Goal: Information Seeking & Learning: Learn about a topic

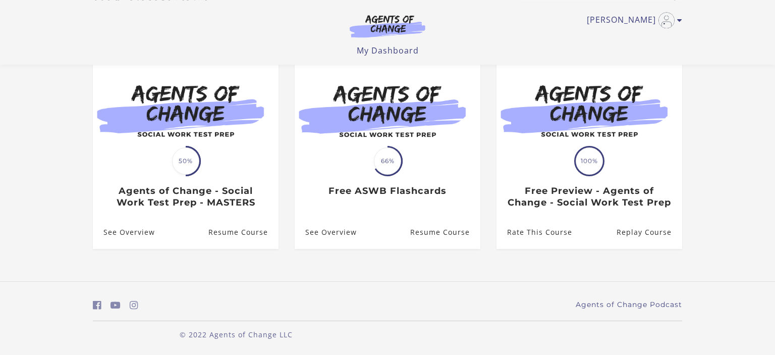
scroll to position [109, 0]
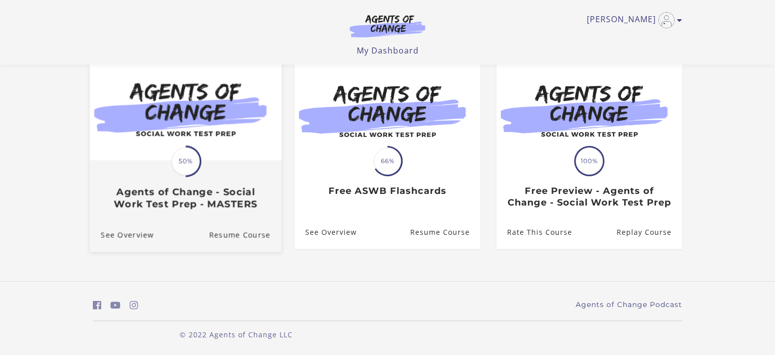
click at [208, 161] on div "Translation missing: en.liquid.partials.dashboard_course_card.progress_descript…" at bounding box center [186, 185] width 192 height 48
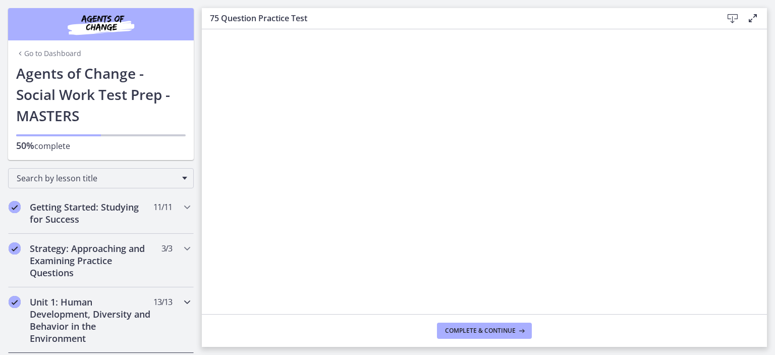
click at [70, 314] on h2 "Unit 1: Human Development, Diversity and Behavior in the Environment" at bounding box center [91, 320] width 123 height 48
click at [104, 261] on h2 "Strategy: Approaching and Examining Practice Questions" at bounding box center [91, 260] width 123 height 36
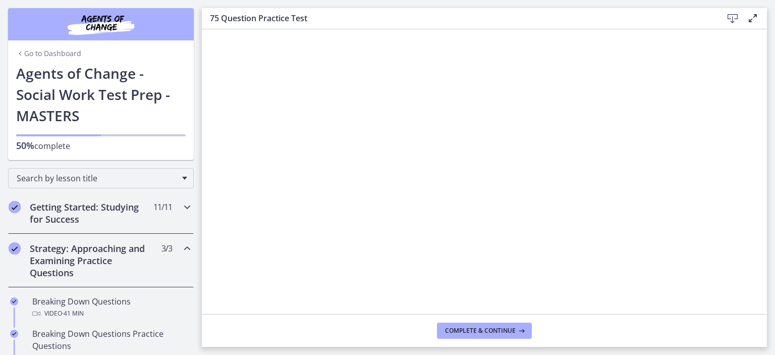
click at [189, 209] on icon "Chapters" at bounding box center [187, 207] width 12 height 12
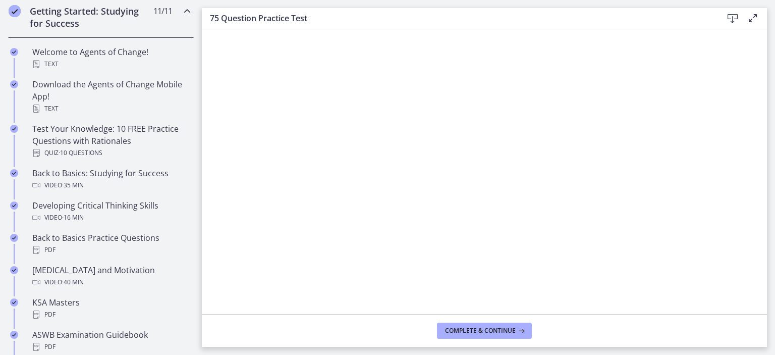
scroll to position [229, 0]
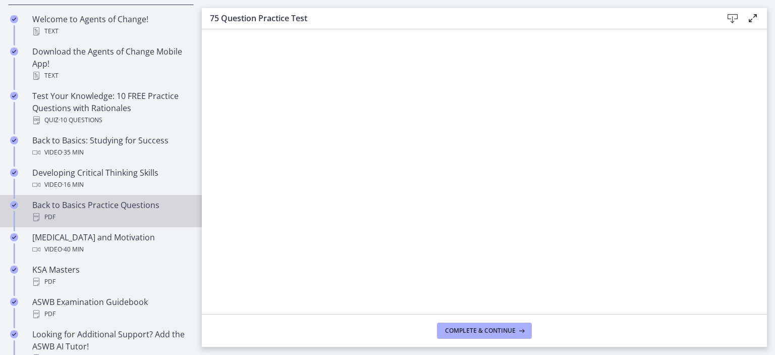
click at [133, 212] on div "PDF" at bounding box center [110, 217] width 157 height 12
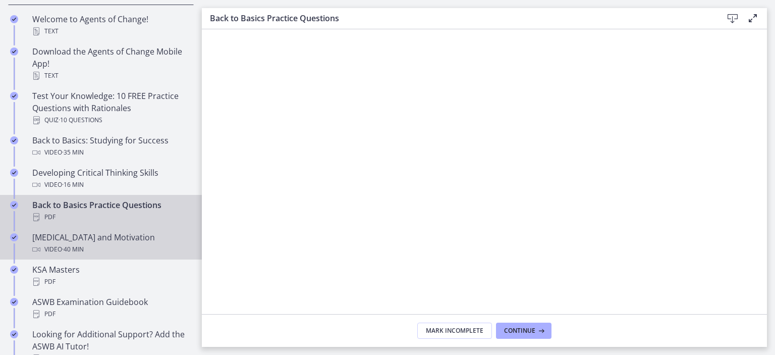
click at [71, 243] on span "· 40 min" at bounding box center [73, 249] width 22 height 12
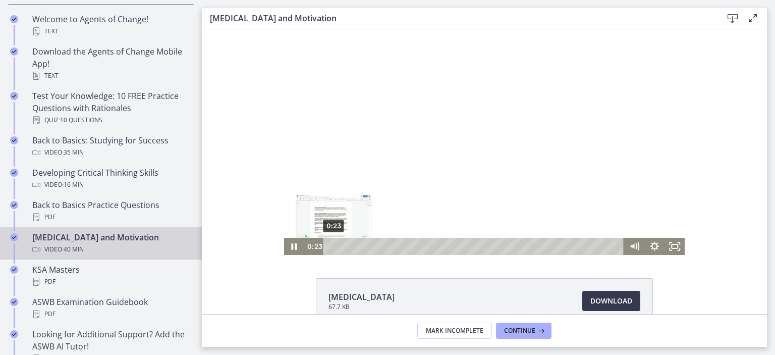
click at [333, 246] on div "0:23" at bounding box center [475, 246] width 289 height 17
click at [294, 247] on icon "Pause" at bounding box center [294, 247] width 7 height 8
click at [294, 247] on icon "Play Video" at bounding box center [295, 246] width 6 height 9
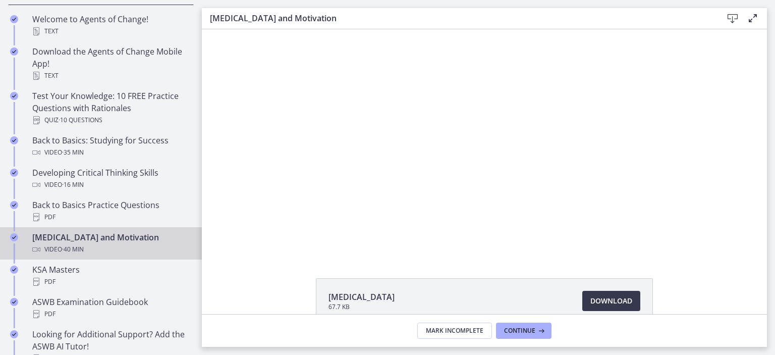
click at [750, 20] on icon at bounding box center [753, 18] width 12 height 12
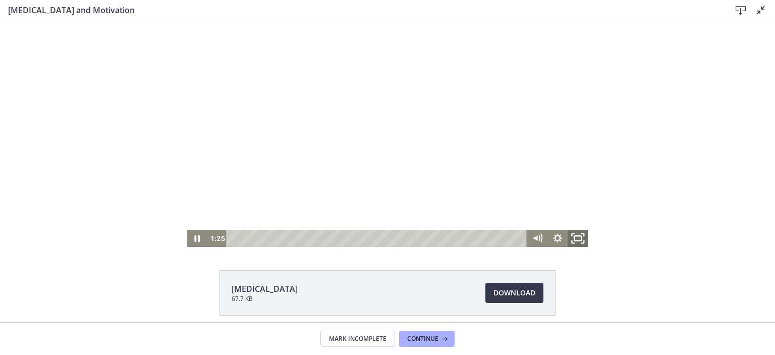
click at [579, 240] on rect "Fullscreen" at bounding box center [577, 238] width 7 height 5
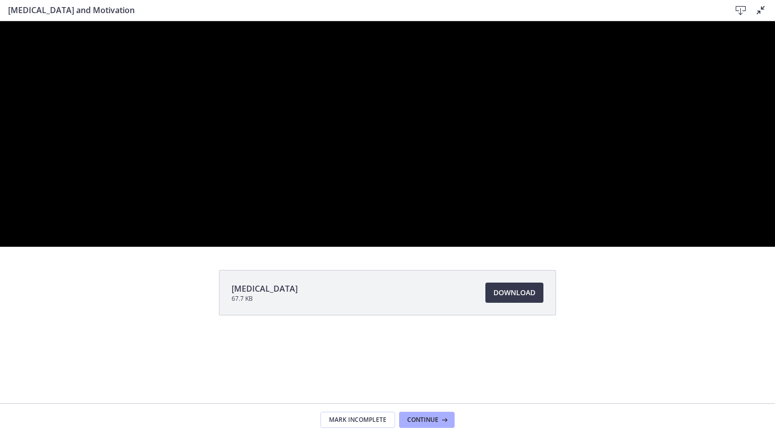
click at [350, 247] on div at bounding box center [387, 134] width 775 height 226
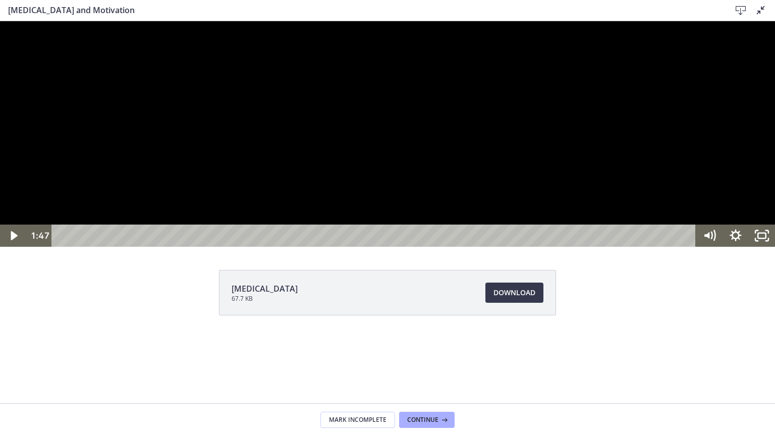
click at [350, 247] on div at bounding box center [387, 134] width 775 height 226
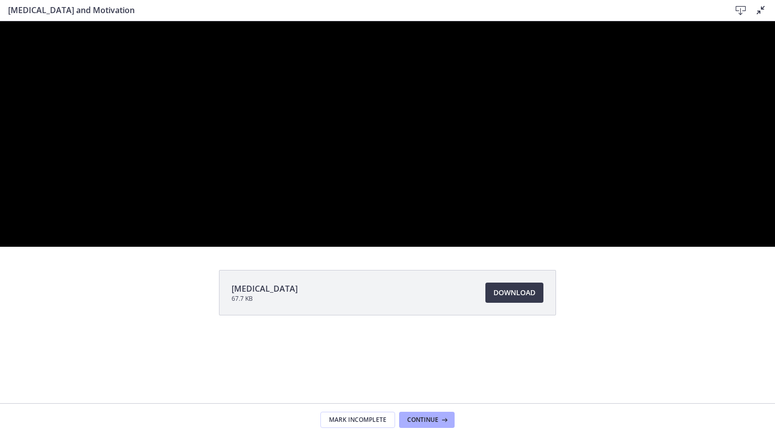
click at [350, 247] on div at bounding box center [387, 134] width 775 height 226
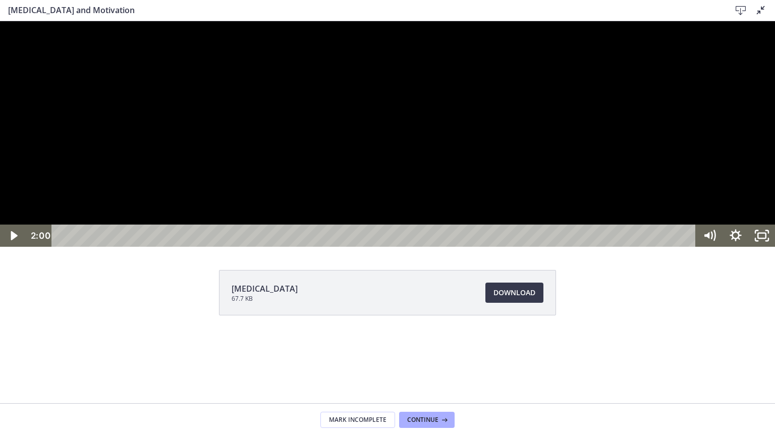
click at [350, 247] on div at bounding box center [387, 134] width 775 height 226
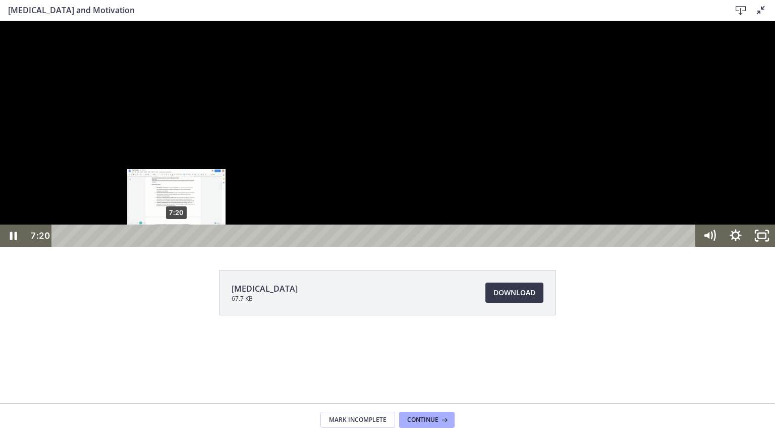
click at [177, 247] on div "7:20" at bounding box center [376, 236] width 628 height 22
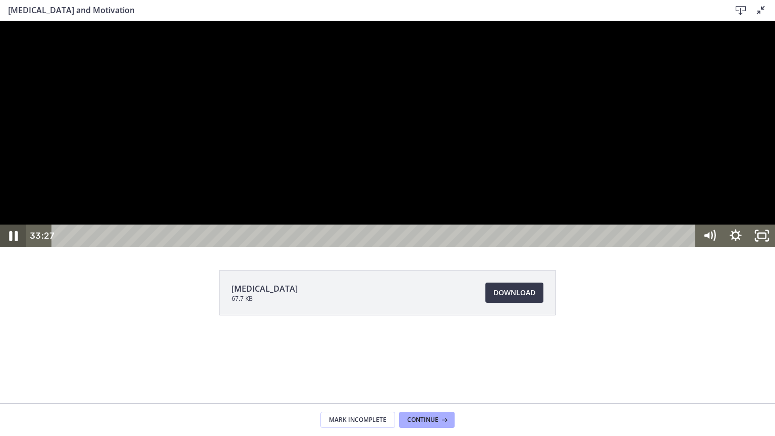
click at [16, 249] on icon "Pause" at bounding box center [12, 236] width 31 height 27
click at [16, 249] on icon "Play Video" at bounding box center [13, 236] width 31 height 27
click at [16, 249] on icon "Pause" at bounding box center [12, 236] width 31 height 27
click at [13, 241] on icon "Play Video" at bounding box center [15, 235] width 8 height 11
click at [761, 249] on icon "Unfullscreen" at bounding box center [761, 236] width 31 height 27
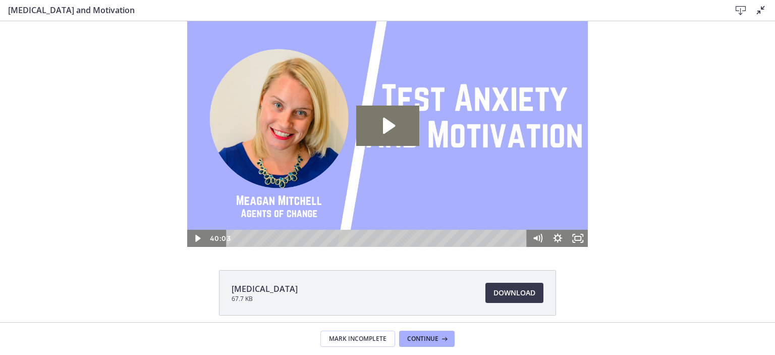
click at [760, 11] on icon at bounding box center [761, 10] width 12 height 12
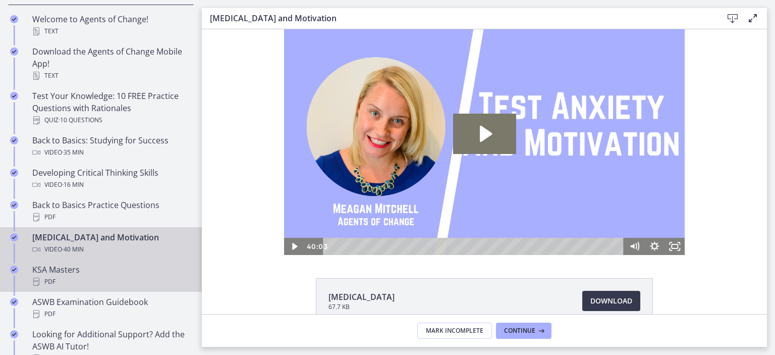
click at [47, 275] on div "PDF" at bounding box center [110, 281] width 157 height 12
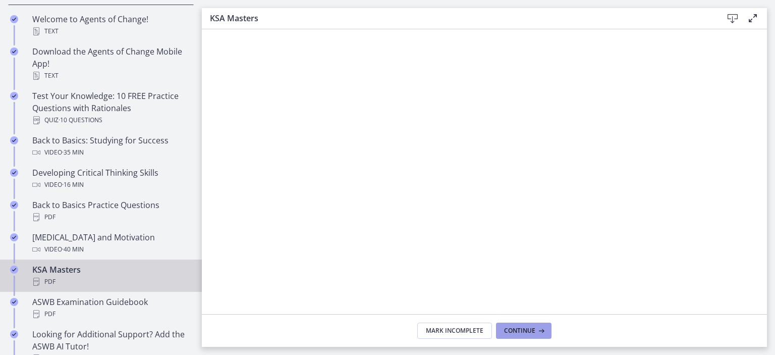
click at [543, 335] on button "Continue" at bounding box center [523, 330] width 55 height 16
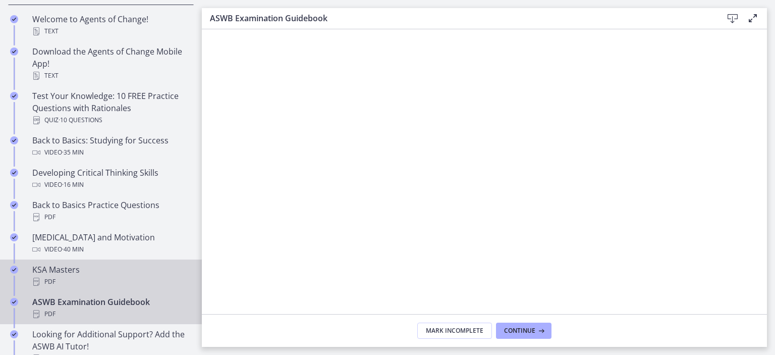
click at [52, 277] on div "PDF" at bounding box center [110, 281] width 157 height 12
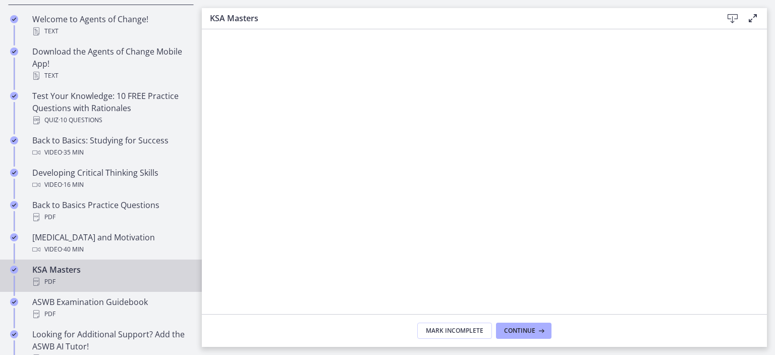
click at [772, 344] on main "KSA Masters Download Enable fullscreen Mark Incomplete Continue" at bounding box center [488, 177] width 573 height 355
click at [756, 14] on icon at bounding box center [753, 18] width 12 height 12
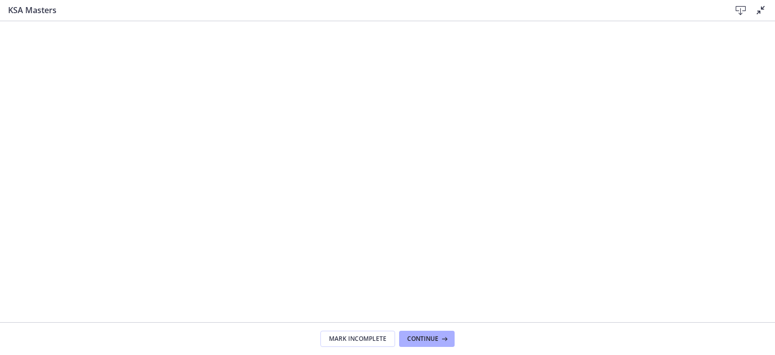
click at [756, 14] on icon at bounding box center [761, 10] width 12 height 12
